Goal: Transaction & Acquisition: Purchase product/service

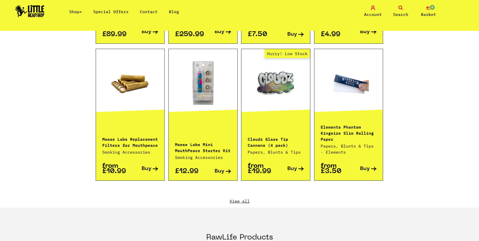
scroll to position [505, 0]
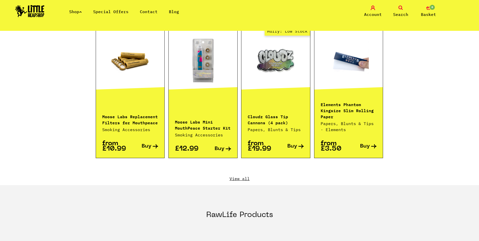
click at [243, 161] on div "Featured Products Vaporisers E-rigs DAB Tools CBD Products Special Offers Hurry…" at bounding box center [240, 18] width 288 height 333
click at [242, 176] on link "View all" at bounding box center [240, 179] width 288 height 6
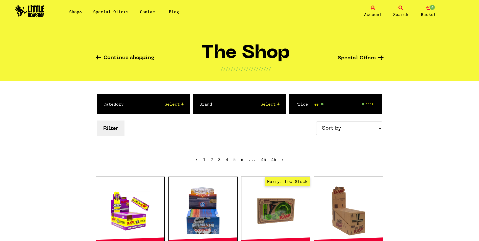
scroll to position [51, 0]
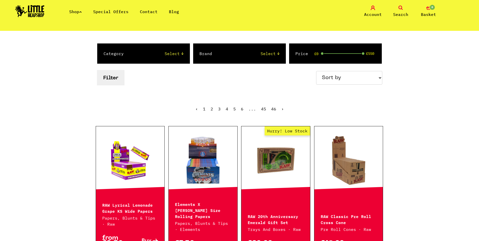
click at [371, 74] on select "Sort by Price - Low to High Price - High to Low Newest Products" at bounding box center [349, 78] width 66 height 14
select select "newest"
click at [317, 71] on select "Sort by Price - Low to High Price - High to Low Newest Products" at bounding box center [349, 78] width 66 height 14
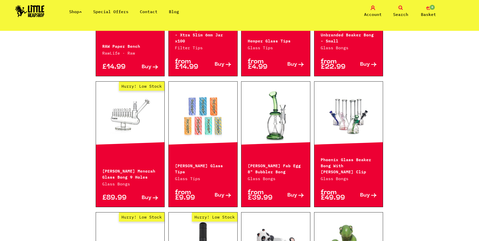
scroll to position [430, 0]
